Goal: Consume media (video, audio): Consume media (video, audio)

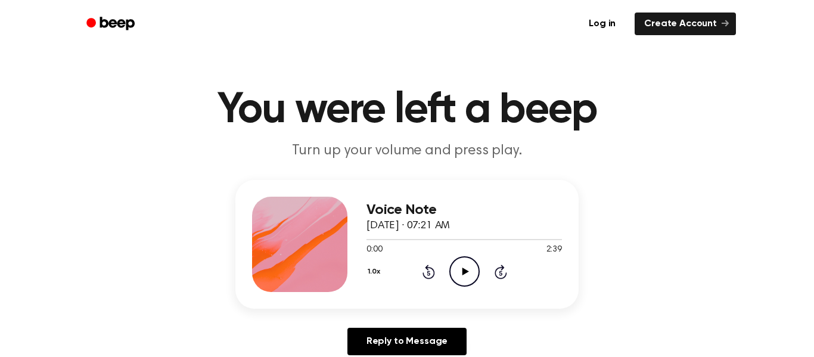
scroll to position [13, 0]
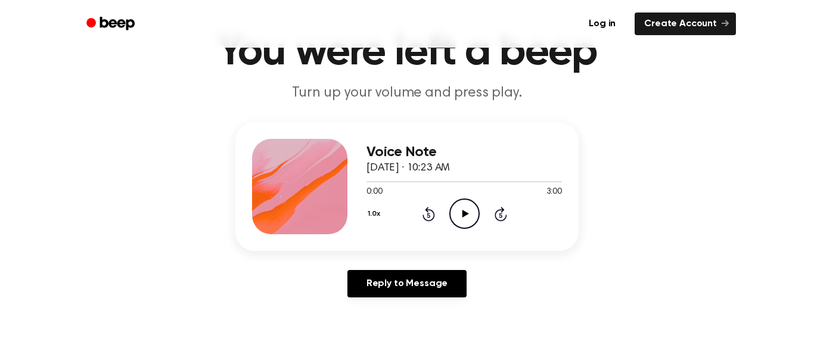
click at [464, 213] on icon at bounding box center [465, 214] width 7 height 8
click at [465, 197] on div "3:00 3:00" at bounding box center [463, 192] width 195 height 13
click at [467, 212] on icon "Play Audio" at bounding box center [464, 213] width 30 height 30
drag, startPoint x: 364, startPoint y: 180, endPoint x: 430, endPoint y: 182, distance: 66.2
click at [430, 182] on div at bounding box center [463, 181] width 195 height 10
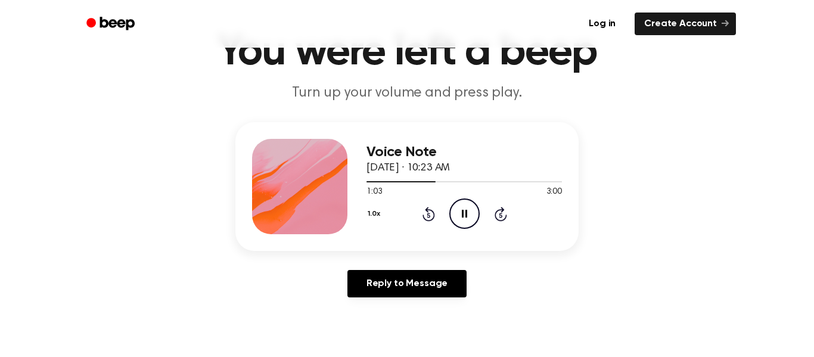
click at [502, 213] on icon "Skip 5 seconds" at bounding box center [500, 213] width 13 height 15
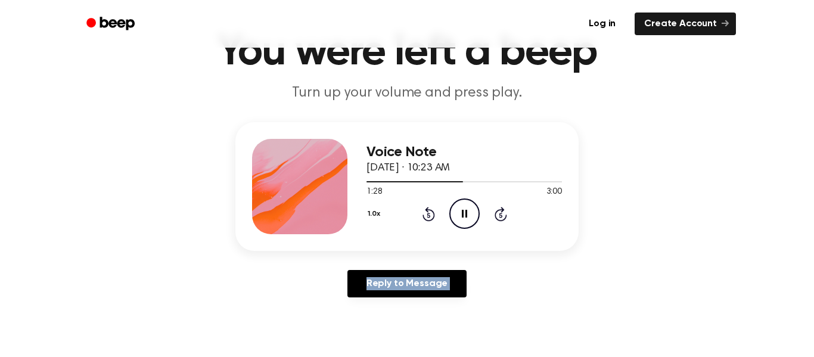
click at [502, 213] on icon "Skip 5 seconds" at bounding box center [500, 213] width 13 height 15
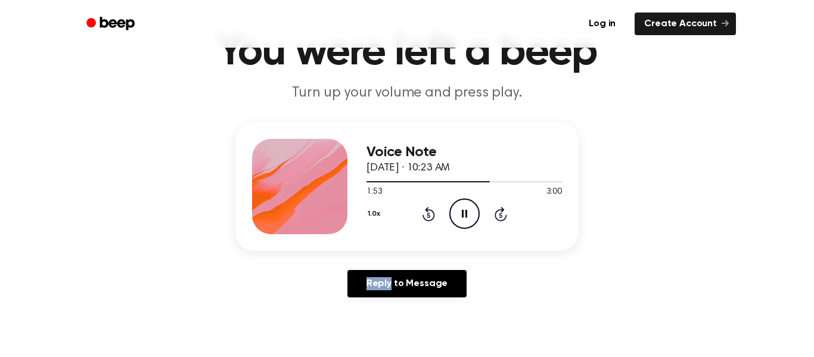
click at [502, 213] on icon "Skip 5 seconds" at bounding box center [500, 213] width 13 height 15
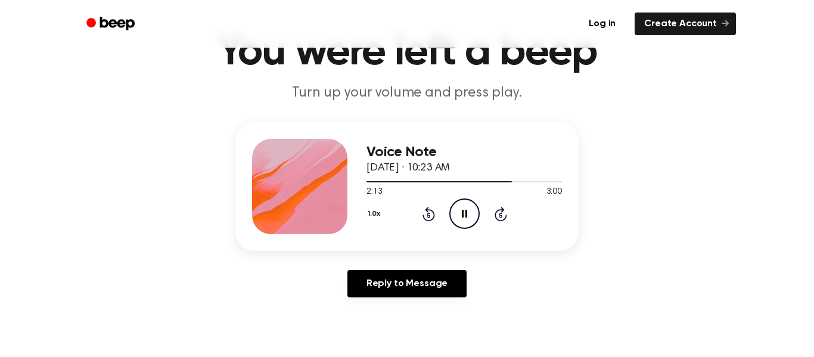
click at [502, 213] on icon "Skip 5 seconds" at bounding box center [500, 213] width 13 height 15
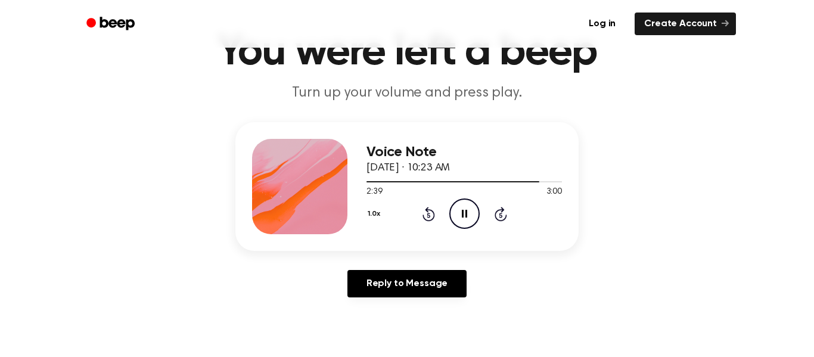
click at [502, 213] on icon "Skip 5 seconds" at bounding box center [500, 213] width 13 height 15
